Goal: Information Seeking & Learning: Learn about a topic

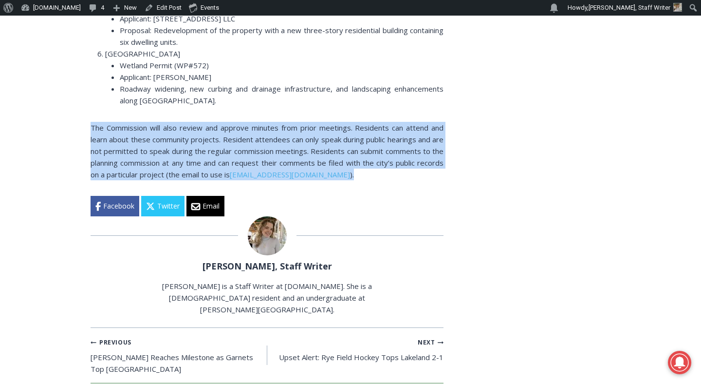
scroll to position [1840, 0]
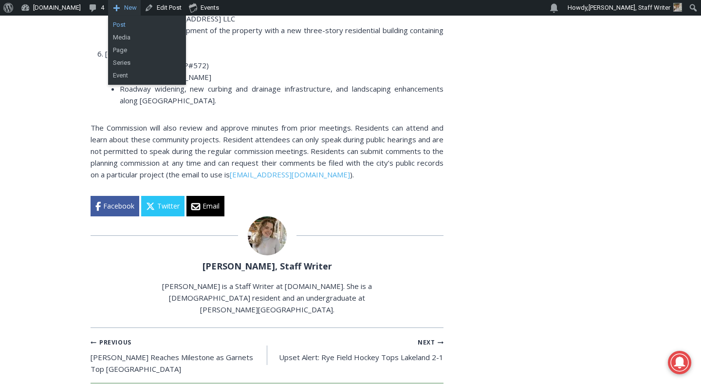
click at [109, 21] on link "Post" at bounding box center [147, 25] width 78 height 13
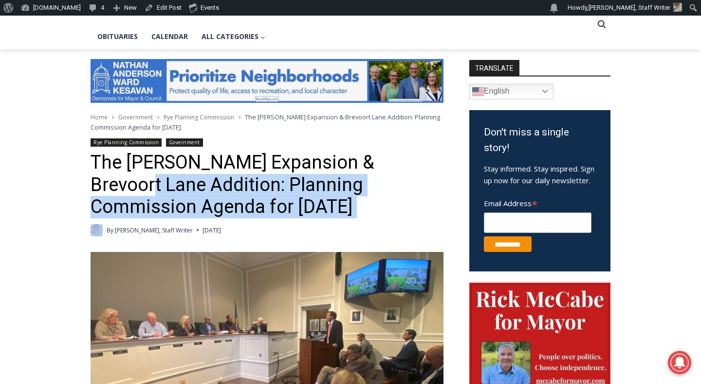
drag, startPoint x: 76, startPoint y: 175, endPoint x: 88, endPoint y: 235, distance: 61.4
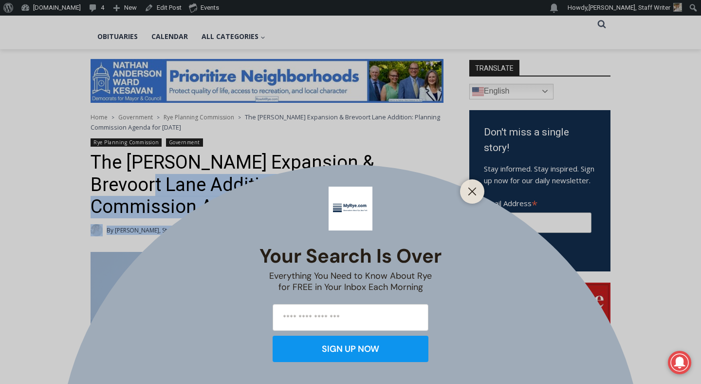
click at [87, 235] on div "Your Search is Over Everything You Need to Know About Rye for FREE in Your Inbo…" at bounding box center [350, 192] width 701 height 384
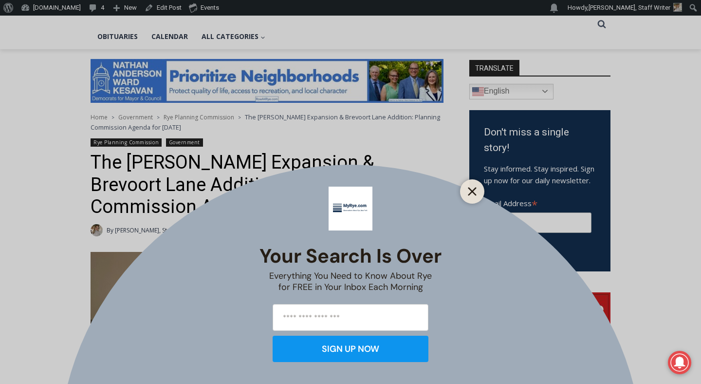
click at [473, 194] on icon "Close" at bounding box center [472, 191] width 9 height 9
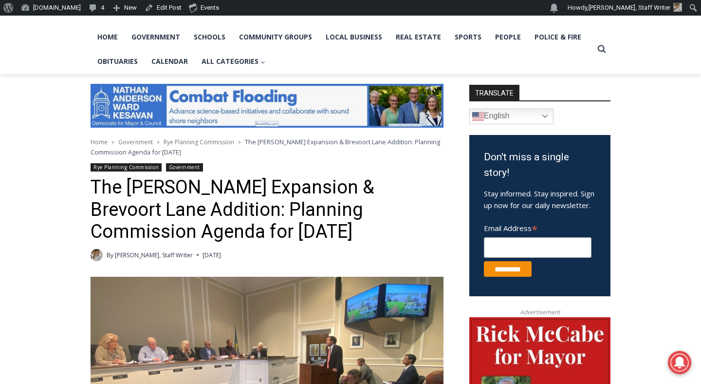
scroll to position [24, 0]
